Goal: Check status: Check status

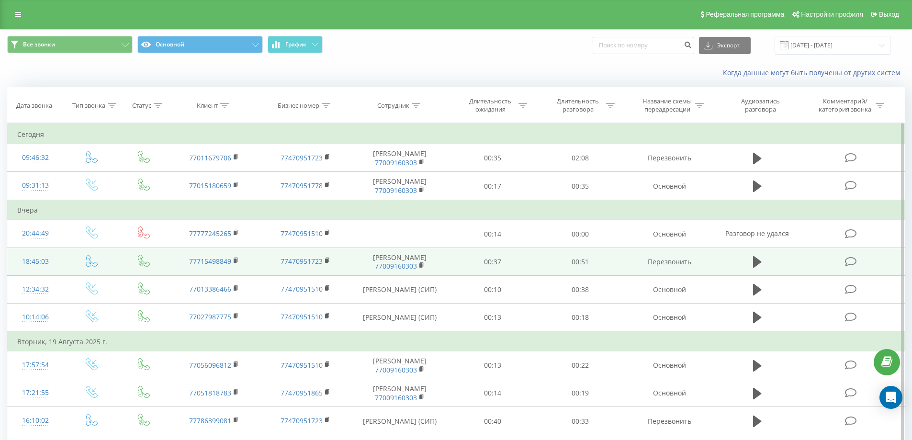
click at [472, 275] on td "00:37" at bounding box center [493, 261] width 88 height 28
click at [770, 275] on td at bounding box center [757, 261] width 84 height 28
click at [758, 268] on icon at bounding box center [757, 261] width 9 height 13
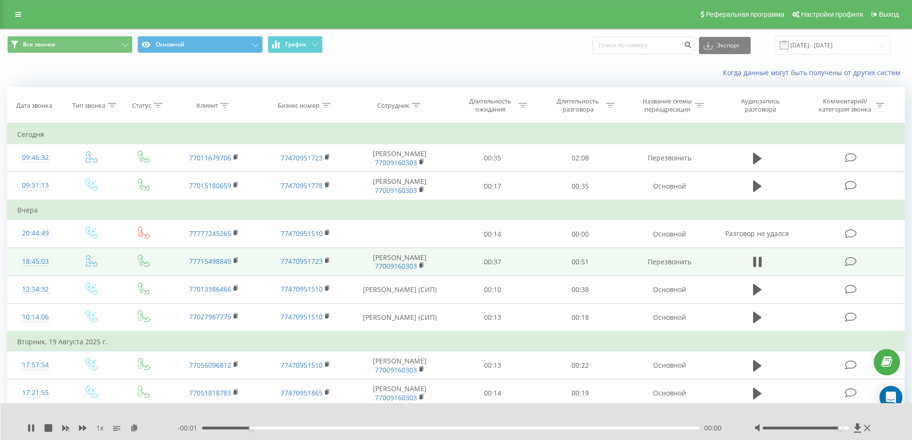
drag, startPoint x: 805, startPoint y: 428, endPoint x: 837, endPoint y: 426, distance: 32.1
click at [837, 426] on div at bounding box center [805, 427] width 86 height 3
